Goal: Browse casually

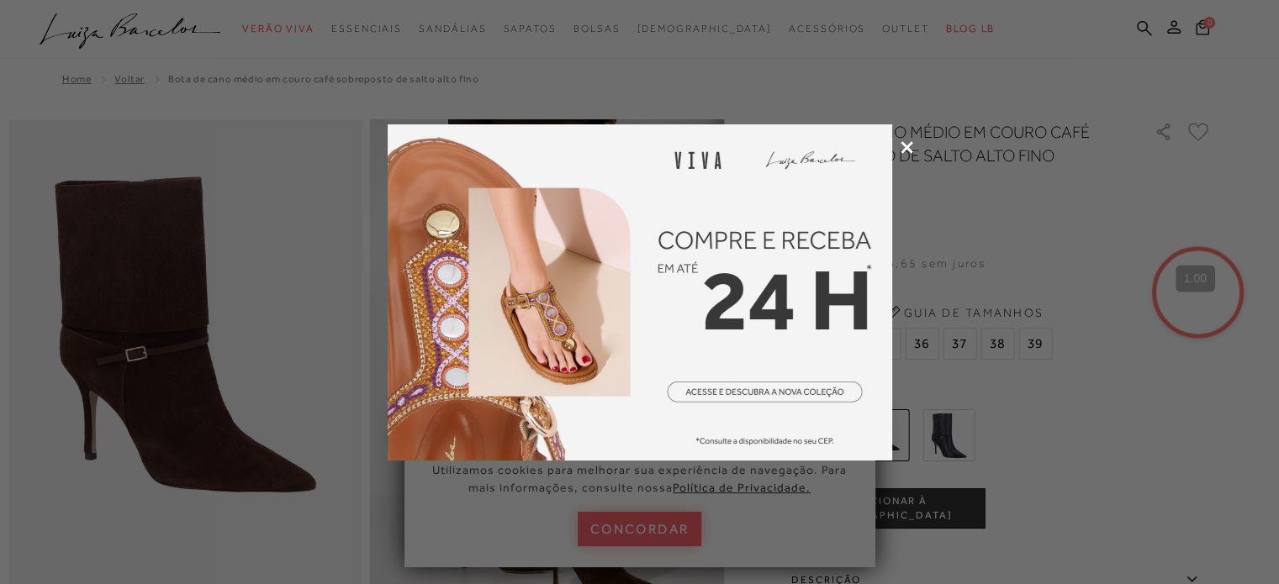
click at [910, 145] on icon at bounding box center [906, 147] width 13 height 13
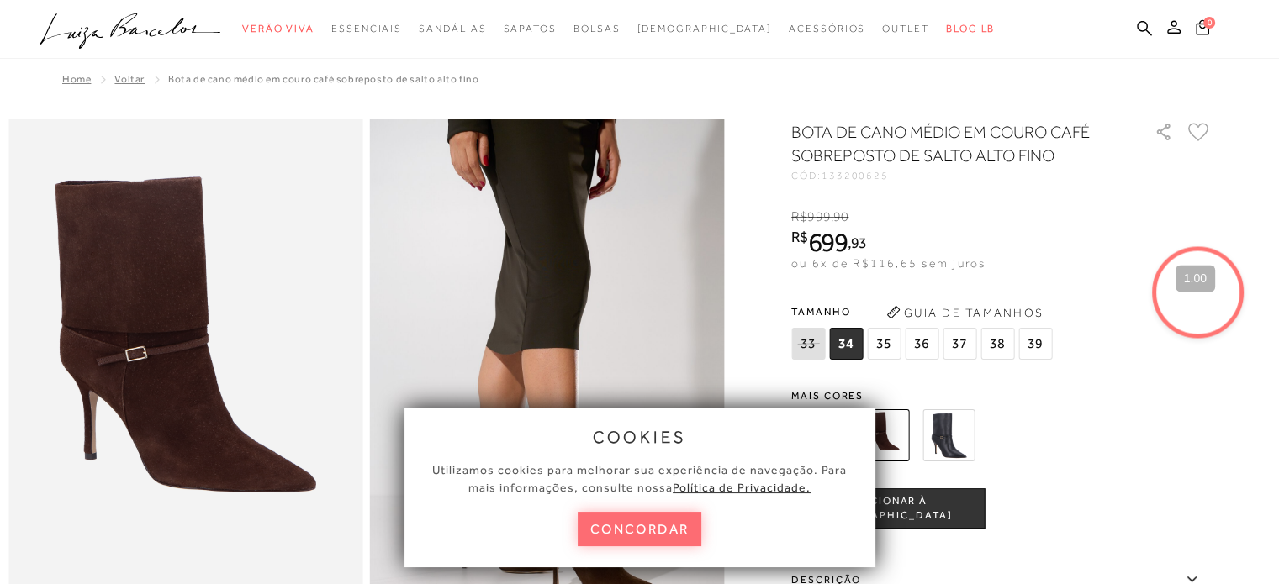
click at [651, 525] on button "concordar" at bounding box center [640, 529] width 124 height 34
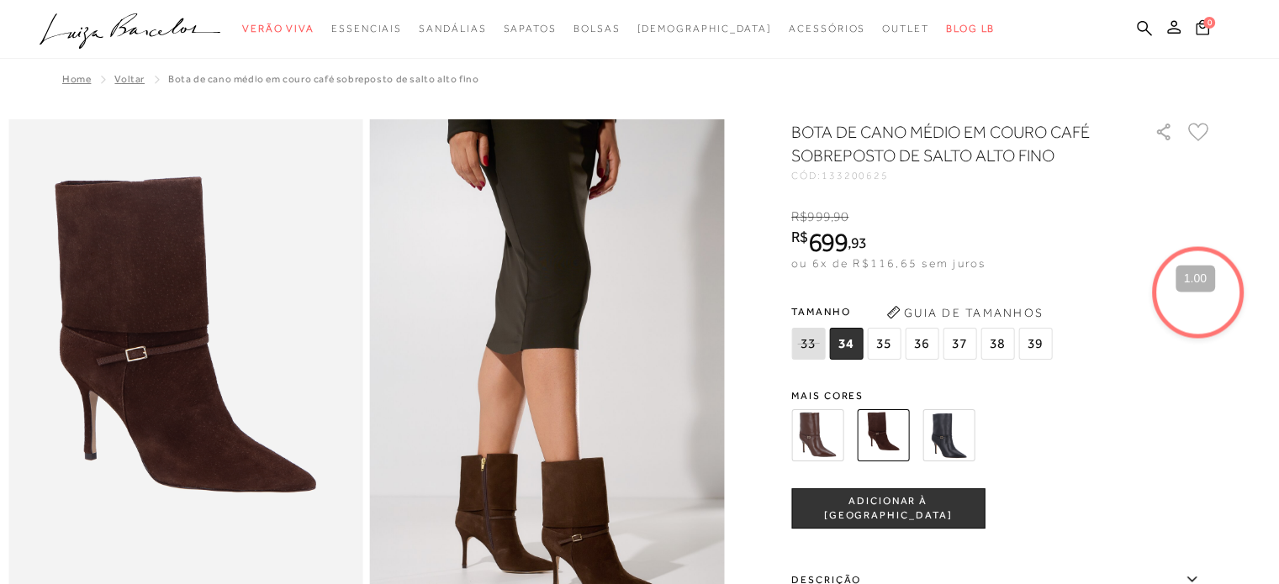
click at [129, 83] on span "Voltar" at bounding box center [129, 79] width 30 height 12
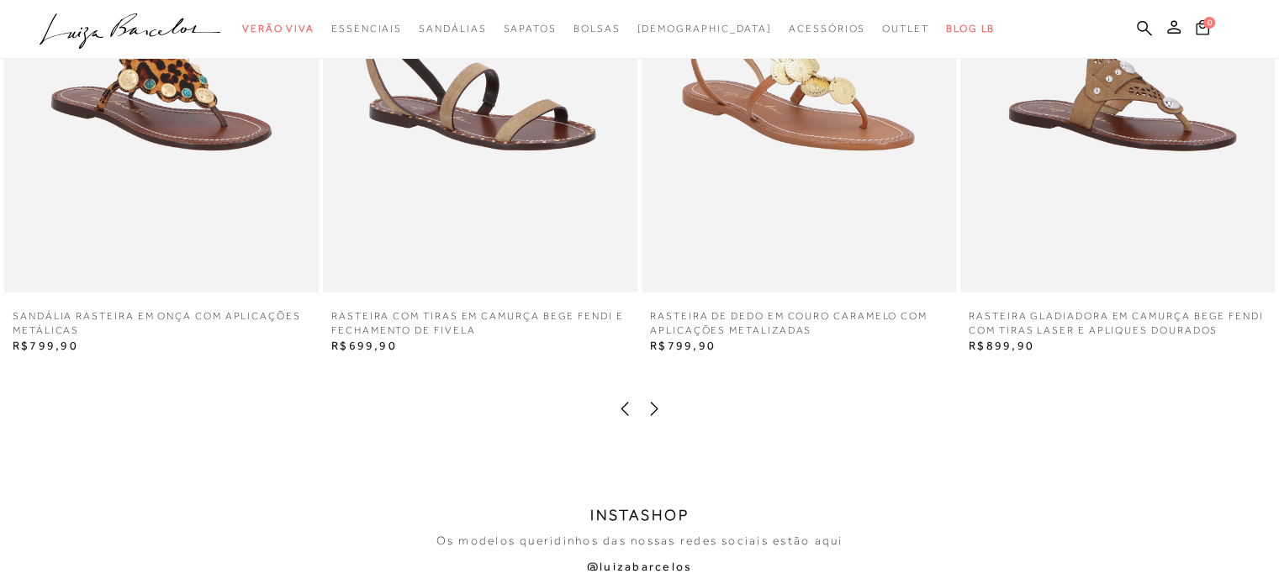
click at [658, 414] on icon at bounding box center [654, 408] width 17 height 17
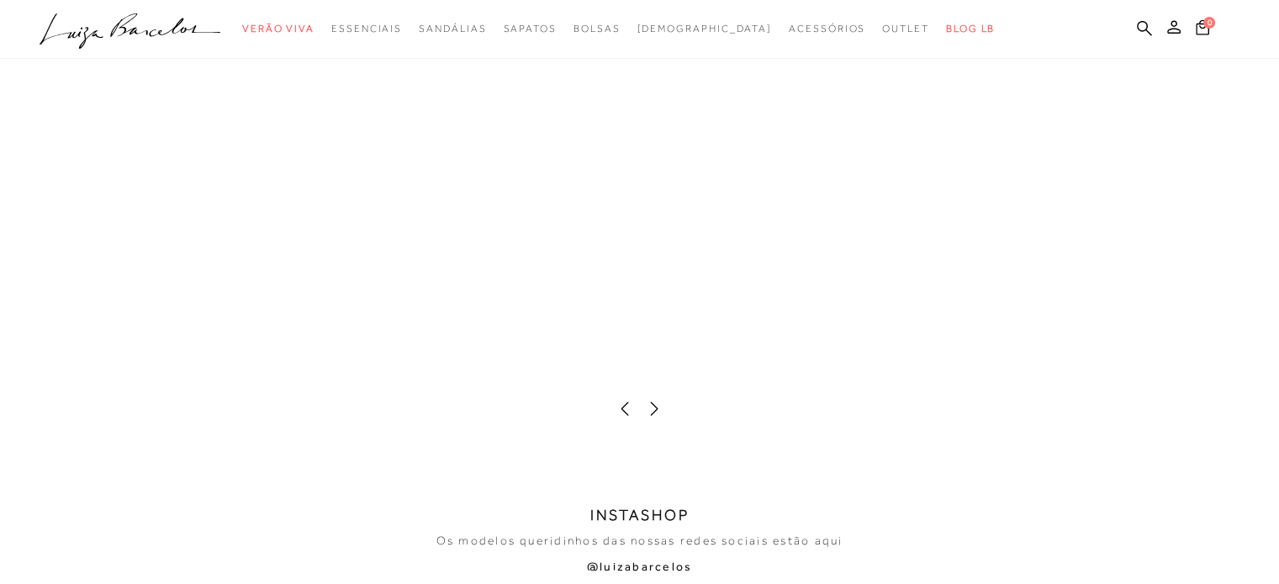
click at [658, 414] on icon at bounding box center [654, 408] width 17 height 17
